Goal: Transaction & Acquisition: Download file/media

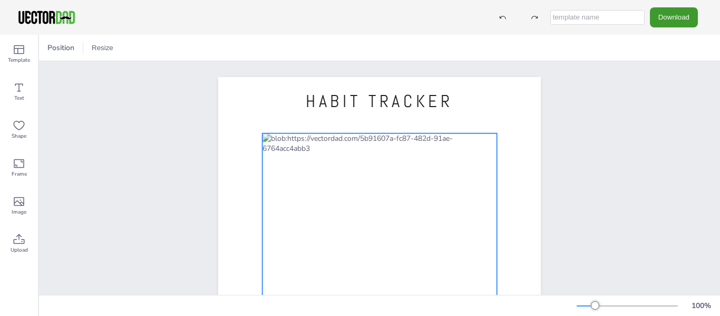
click at [323, 185] on div at bounding box center [379, 295] width 235 height 325
click at [389, 147] on div at bounding box center [379, 295] width 235 height 325
click at [385, 136] on div at bounding box center [379, 295] width 235 height 325
click at [278, 136] on div at bounding box center [379, 295] width 235 height 325
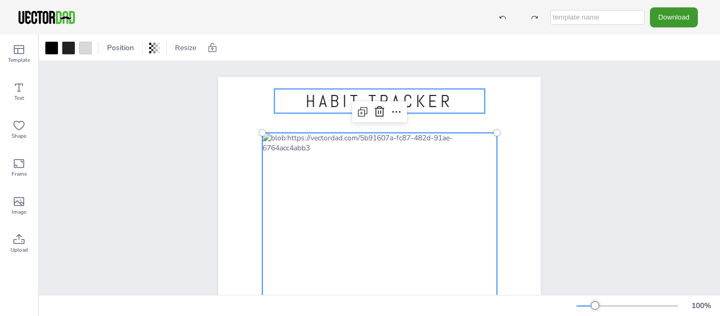
click at [333, 96] on span "HABIT TRACKER" at bounding box center [380, 101] width 148 height 22
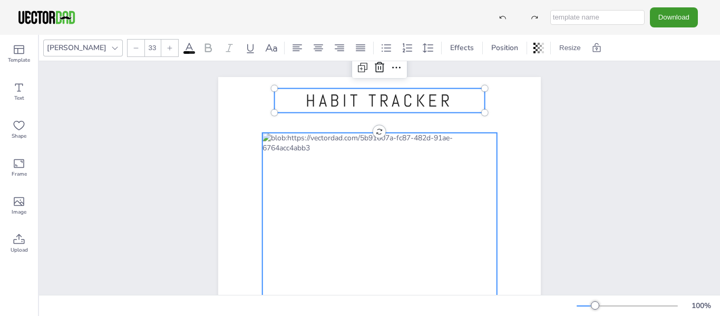
click at [307, 170] on div at bounding box center [379, 295] width 235 height 325
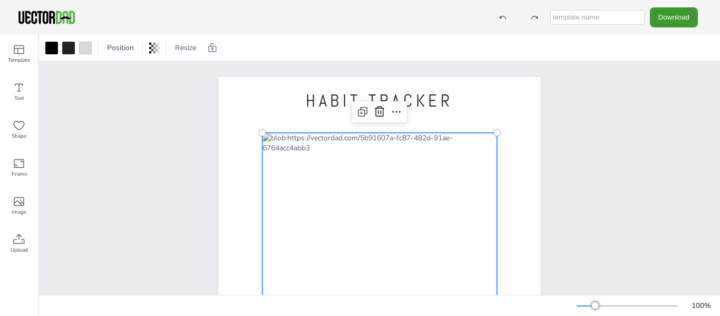
click at [366, 138] on div at bounding box center [379, 295] width 235 height 325
click at [415, 138] on div at bounding box center [379, 295] width 235 height 325
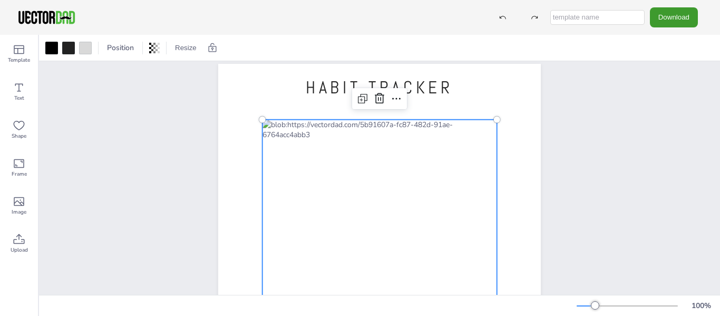
scroll to position [53, 0]
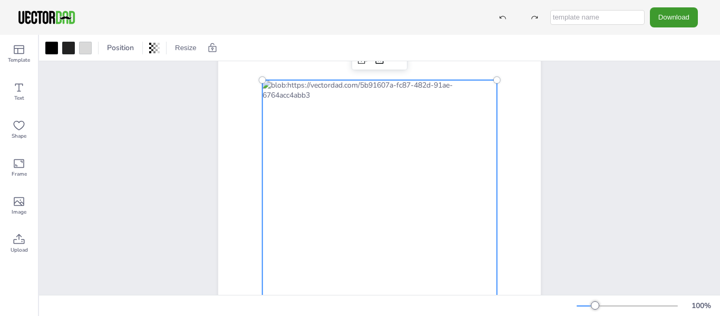
click at [328, 162] on div at bounding box center [379, 242] width 235 height 325
click at [279, 174] on div at bounding box center [379, 242] width 235 height 325
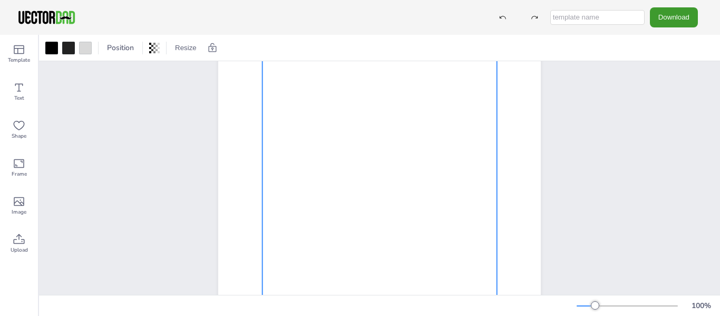
scroll to position [211, 0]
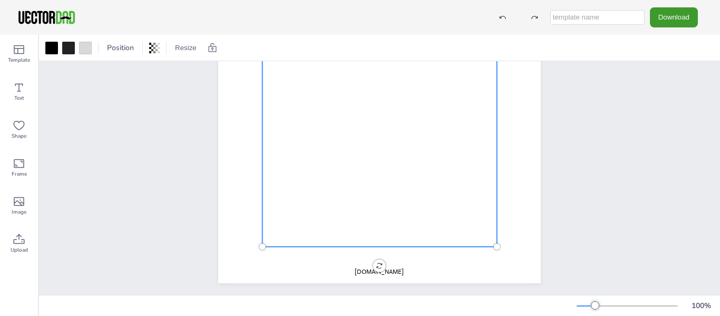
click at [326, 115] on div at bounding box center [379, 83] width 235 height 325
click at [318, 195] on div at bounding box center [379, 83] width 235 height 325
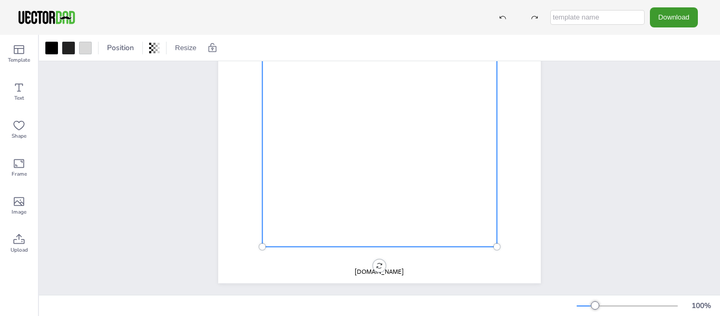
click at [457, 212] on div at bounding box center [379, 83] width 235 height 325
click at [458, 212] on div at bounding box center [379, 83] width 235 height 325
click at [428, 127] on div at bounding box center [379, 83] width 235 height 325
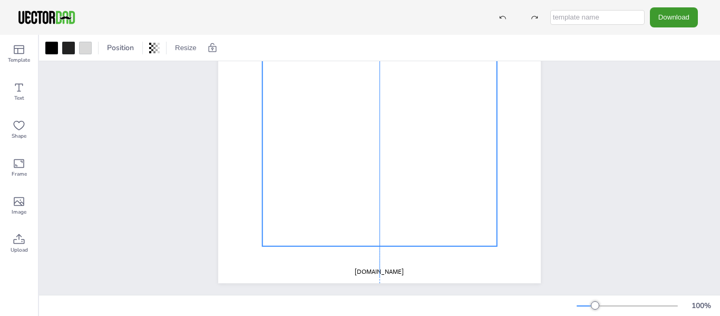
click at [367, 113] on div at bounding box center [379, 83] width 235 height 325
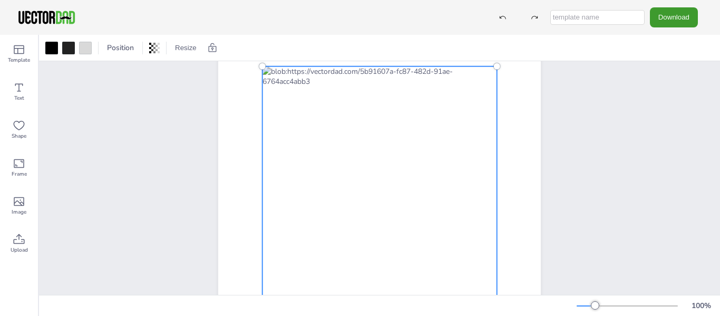
scroll to position [0, 0]
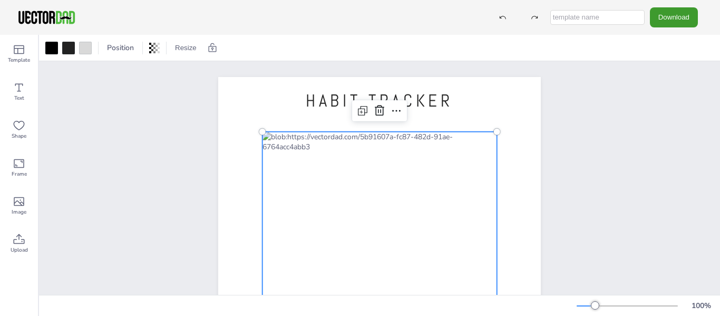
click at [567, 185] on div "HABIT TRACKER [DOMAIN_NAME]" at bounding box center [379, 285] width 413 height 448
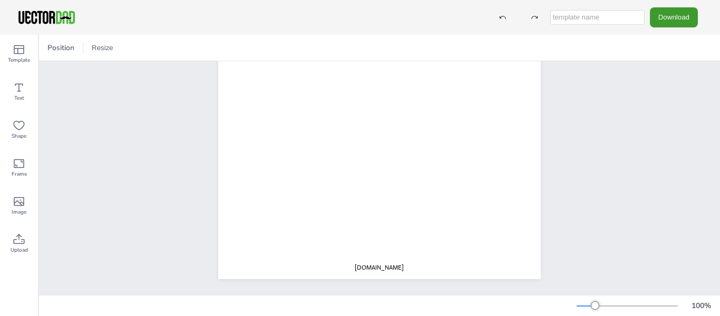
scroll to position [223, 0]
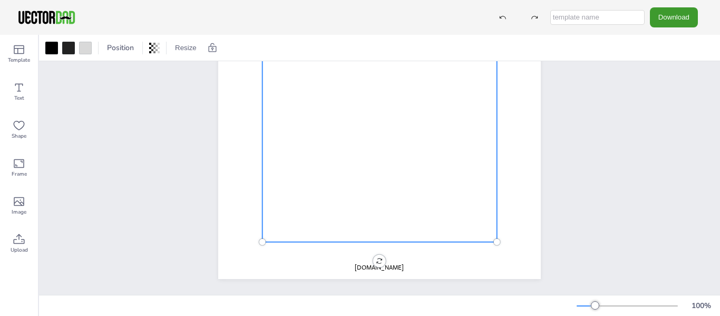
click at [352, 148] on div at bounding box center [379, 79] width 235 height 325
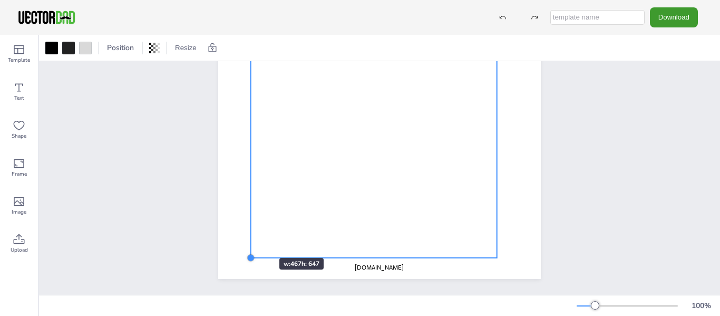
drag, startPoint x: 259, startPoint y: 232, endPoint x: 247, endPoint y: 239, distance: 14.6
click at [247, 239] on div "HABIT TRACKER [DOMAIN_NAME]" at bounding box center [379, 70] width 323 height 417
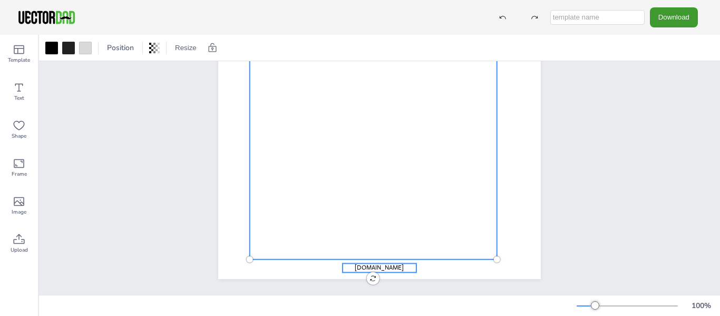
click at [353, 263] on p "[DOMAIN_NAME]" at bounding box center [380, 267] width 74 height 9
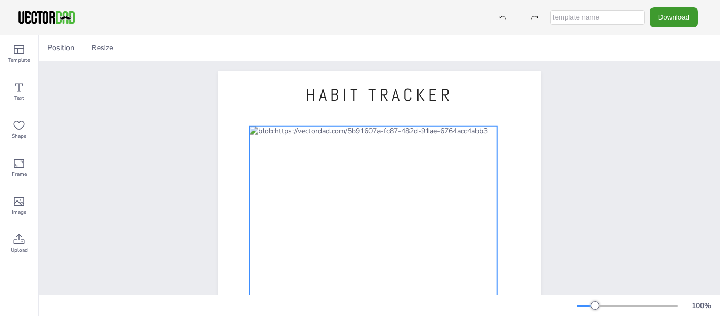
scroll to position [0, 0]
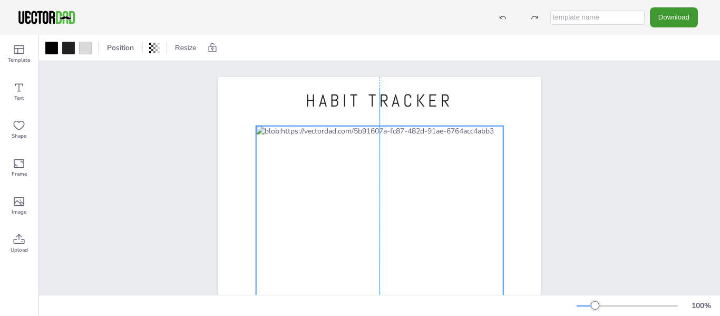
drag, startPoint x: 423, startPoint y: 198, endPoint x: 431, endPoint y: 192, distance: 9.8
click at [431, 192] on div at bounding box center [379, 297] width 247 height 343
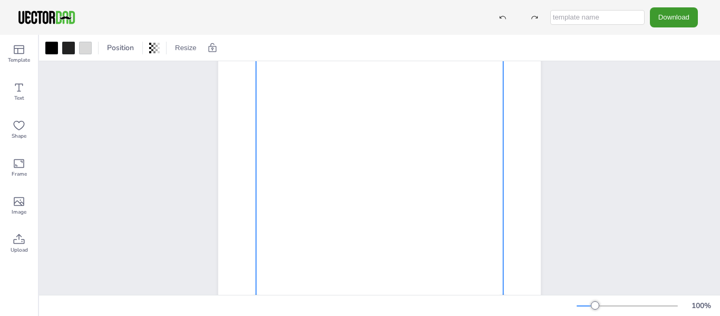
scroll to position [223, 0]
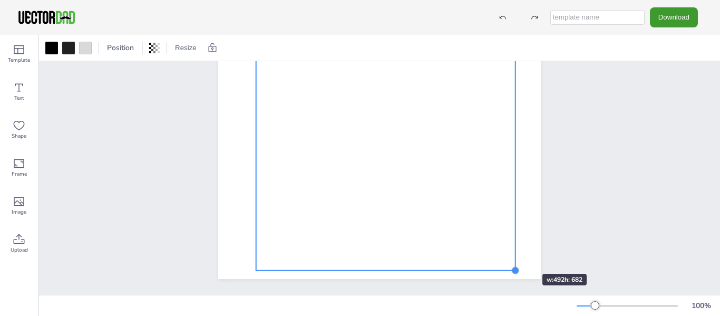
drag, startPoint x: 499, startPoint y: 246, endPoint x: 511, endPoint y: 255, distance: 15.1
click at [511, 255] on div "HABIT TRACKER" at bounding box center [379, 70] width 323 height 417
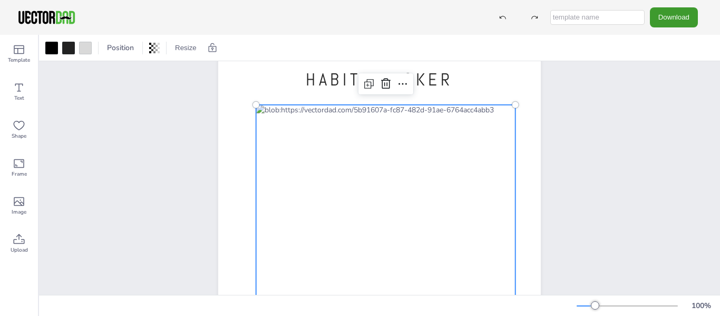
scroll to position [12, 0]
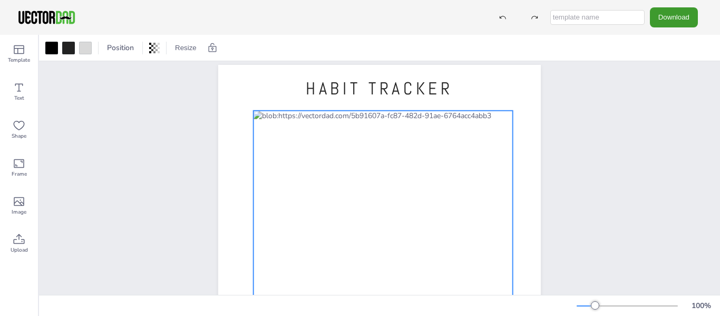
click at [415, 224] on div at bounding box center [382, 290] width 259 height 359
click at [552, 195] on div "HABIT TRACKER" at bounding box center [379, 273] width 354 height 417
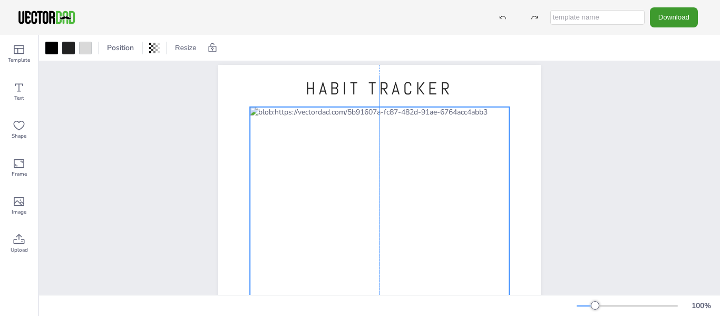
click at [396, 174] on div at bounding box center [379, 286] width 259 height 359
click at [674, 22] on button "Download" at bounding box center [674, 16] width 48 height 19
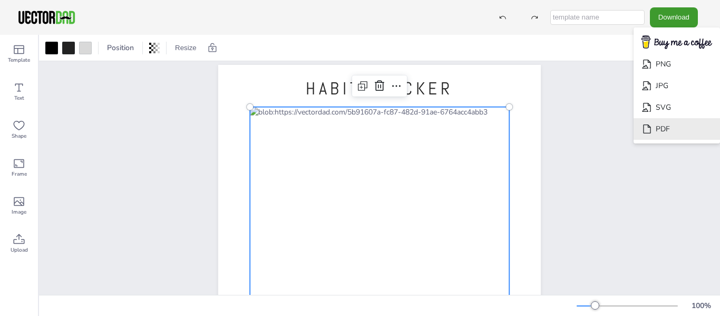
click at [672, 129] on li "PDF" at bounding box center [676, 129] width 86 height 22
